Goal: Task Accomplishment & Management: Manage account settings

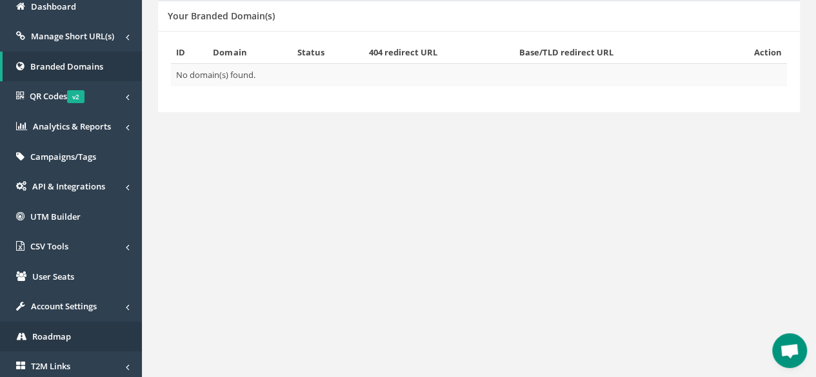
scroll to position [193, 0]
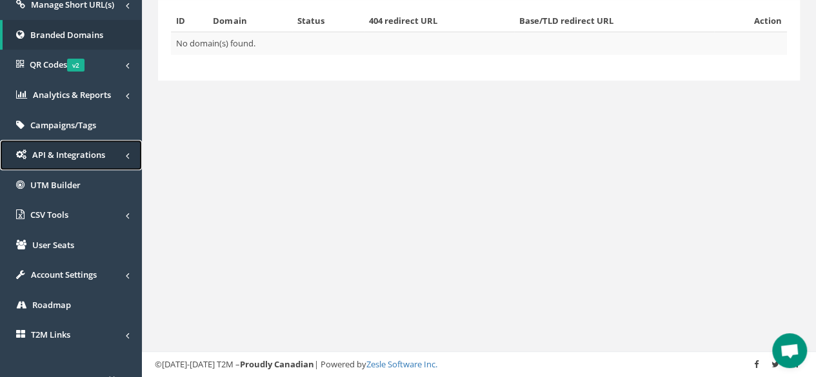
click at [47, 157] on span "API & Integrations" at bounding box center [68, 155] width 73 height 12
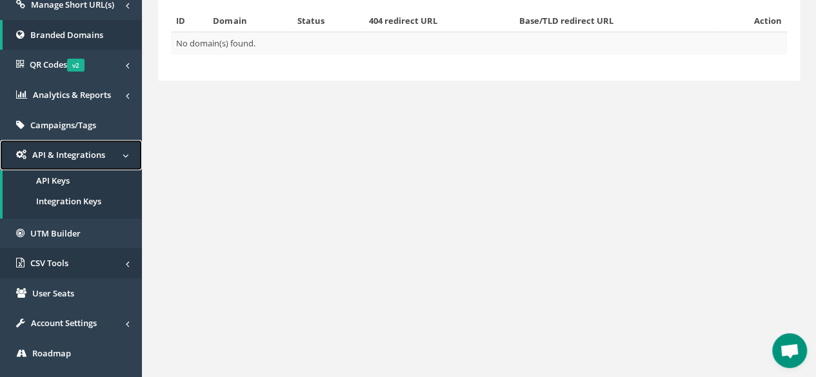
scroll to position [280, 0]
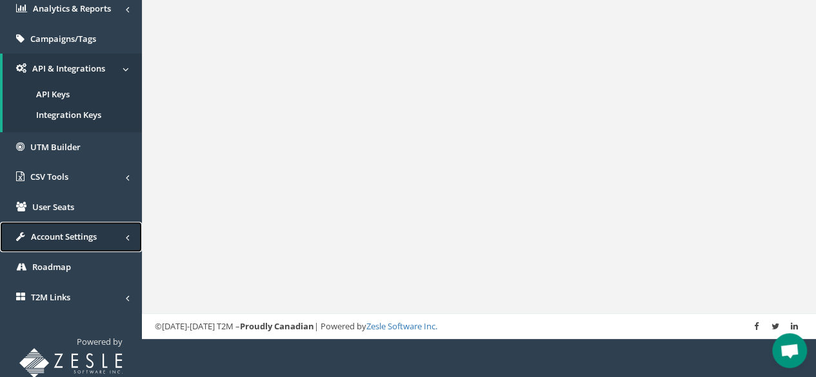
click at [77, 233] on span "Account Settings" at bounding box center [64, 237] width 66 height 12
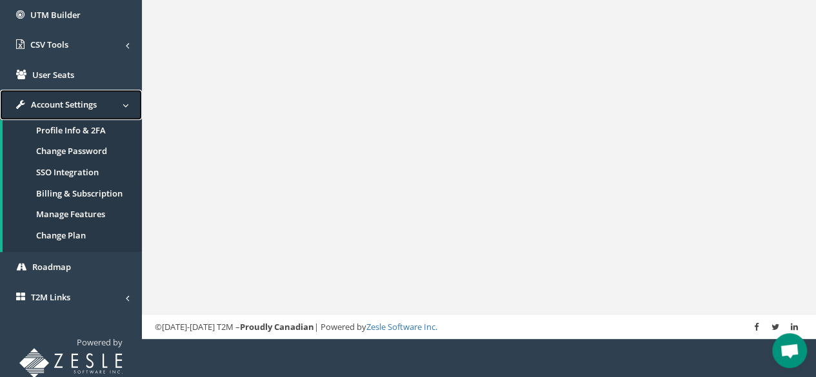
scroll to position [364, 0]
click at [66, 273] on link "Roadmap" at bounding box center [71, 267] width 142 height 30
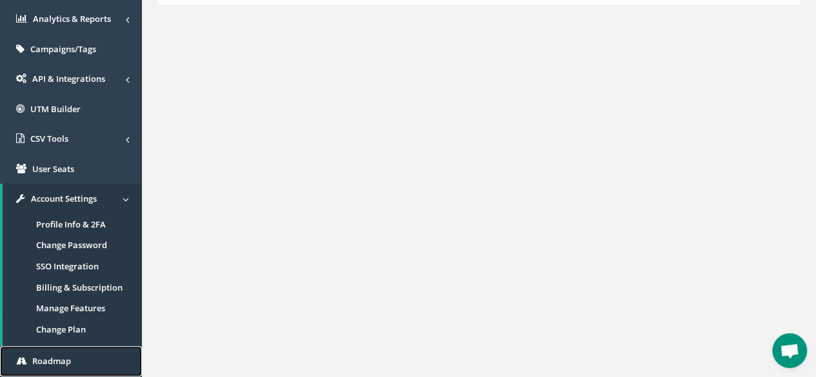
scroll to position [170, 0]
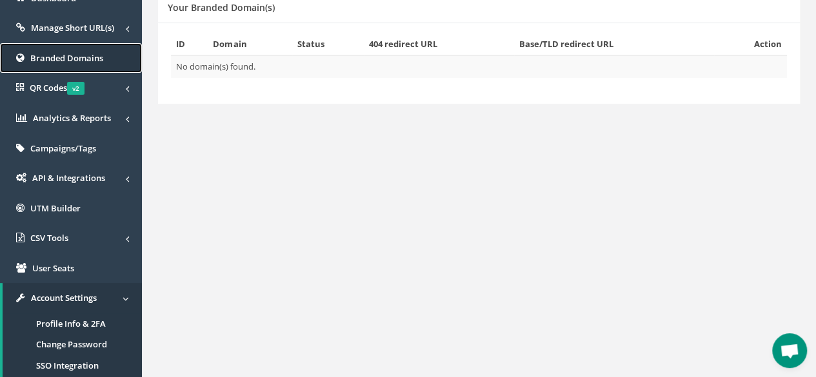
click at [70, 56] on span "Branded Domains" at bounding box center [66, 58] width 73 height 12
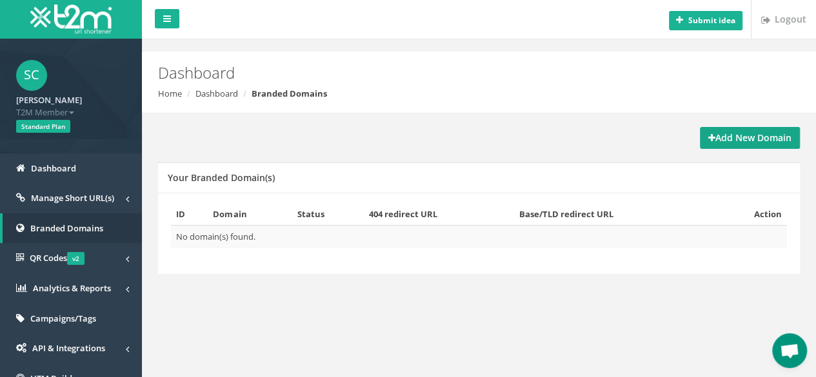
click at [727, 141] on strong "Add New Domain" at bounding box center [749, 138] width 83 height 12
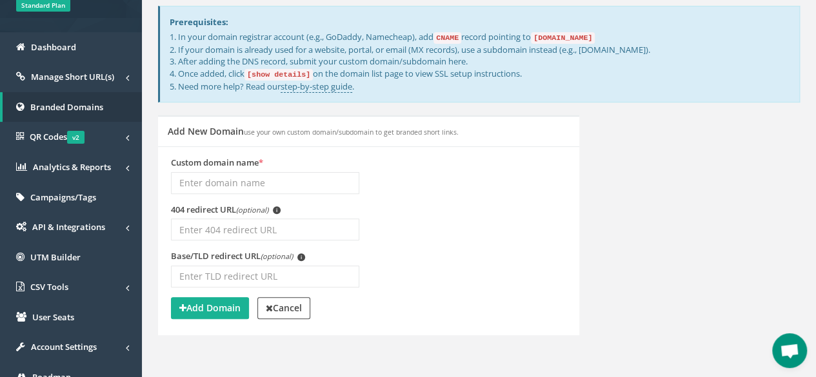
scroll to position [103, 0]
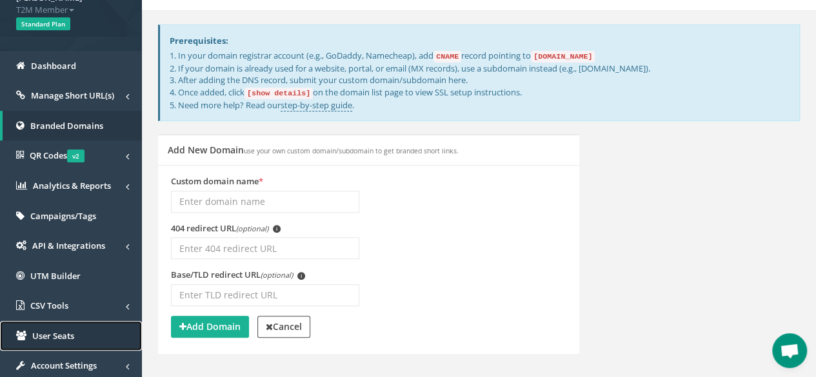
click at [37, 330] on span "User Seats" at bounding box center [53, 336] width 42 height 12
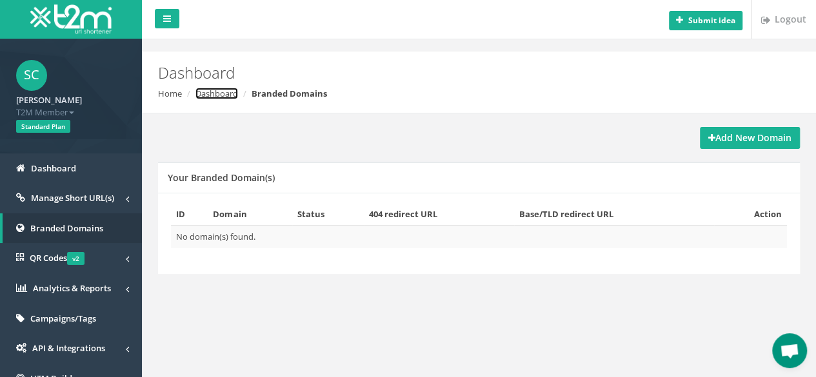
click at [217, 91] on link "Dashboard" at bounding box center [216, 94] width 43 height 12
